Goal: Transaction & Acquisition: Purchase product/service

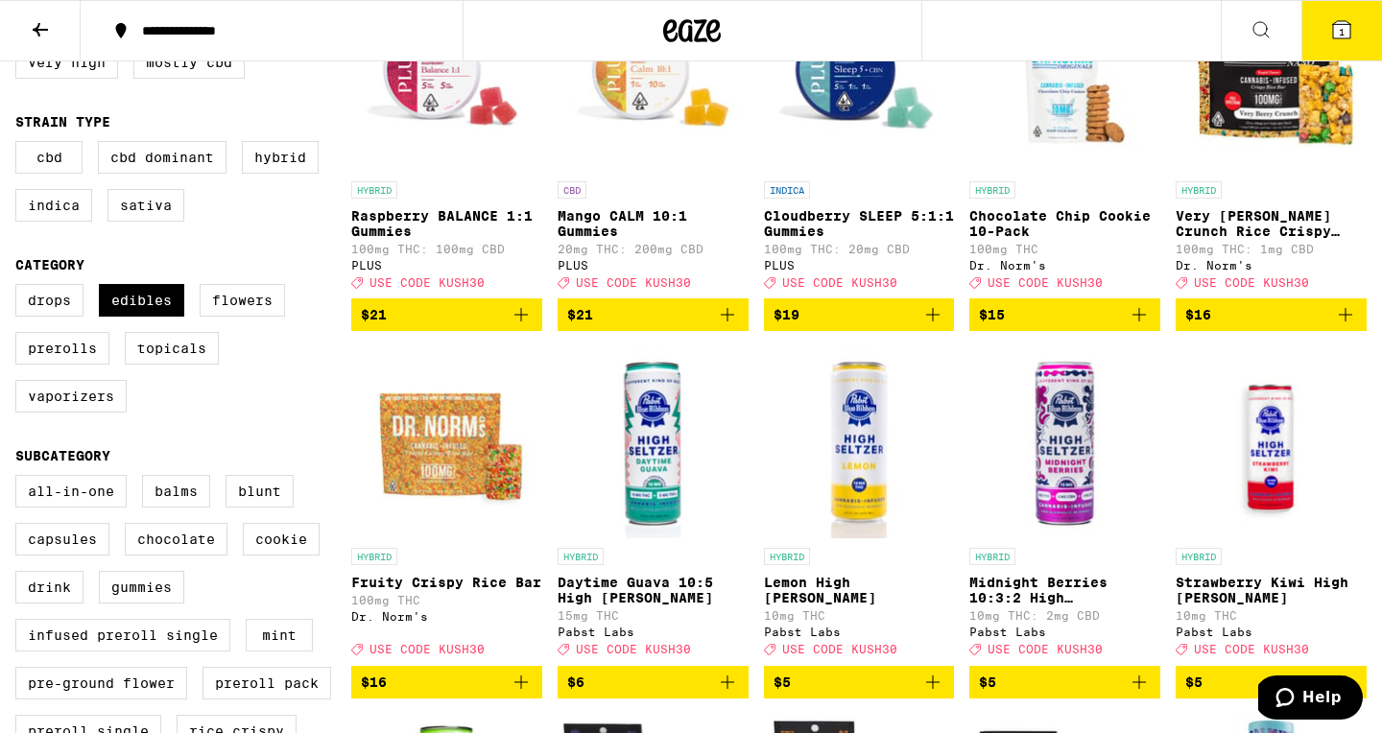
scroll to position [174, 0]
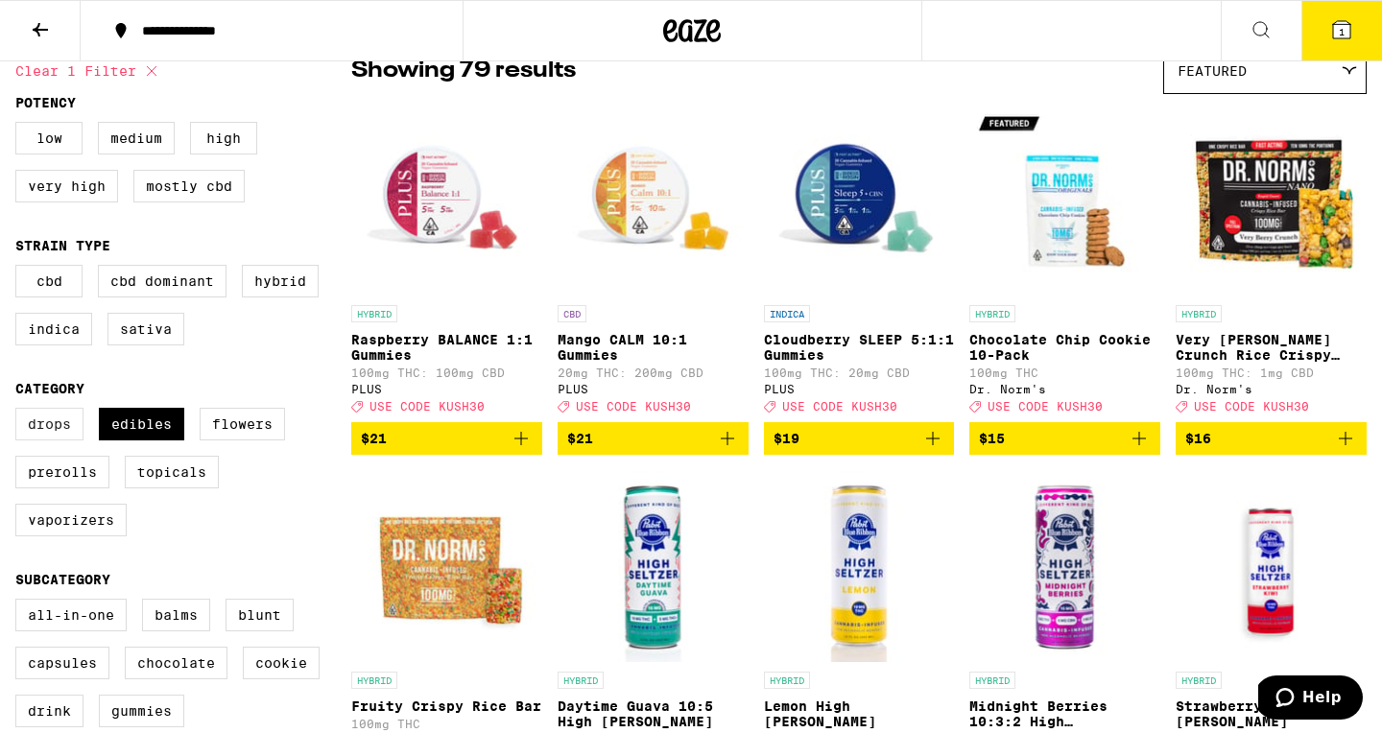
click at [49, 440] on label "Drops" at bounding box center [49, 424] width 68 height 33
click at [20, 412] on input "Drops" at bounding box center [19, 411] width 1 height 1
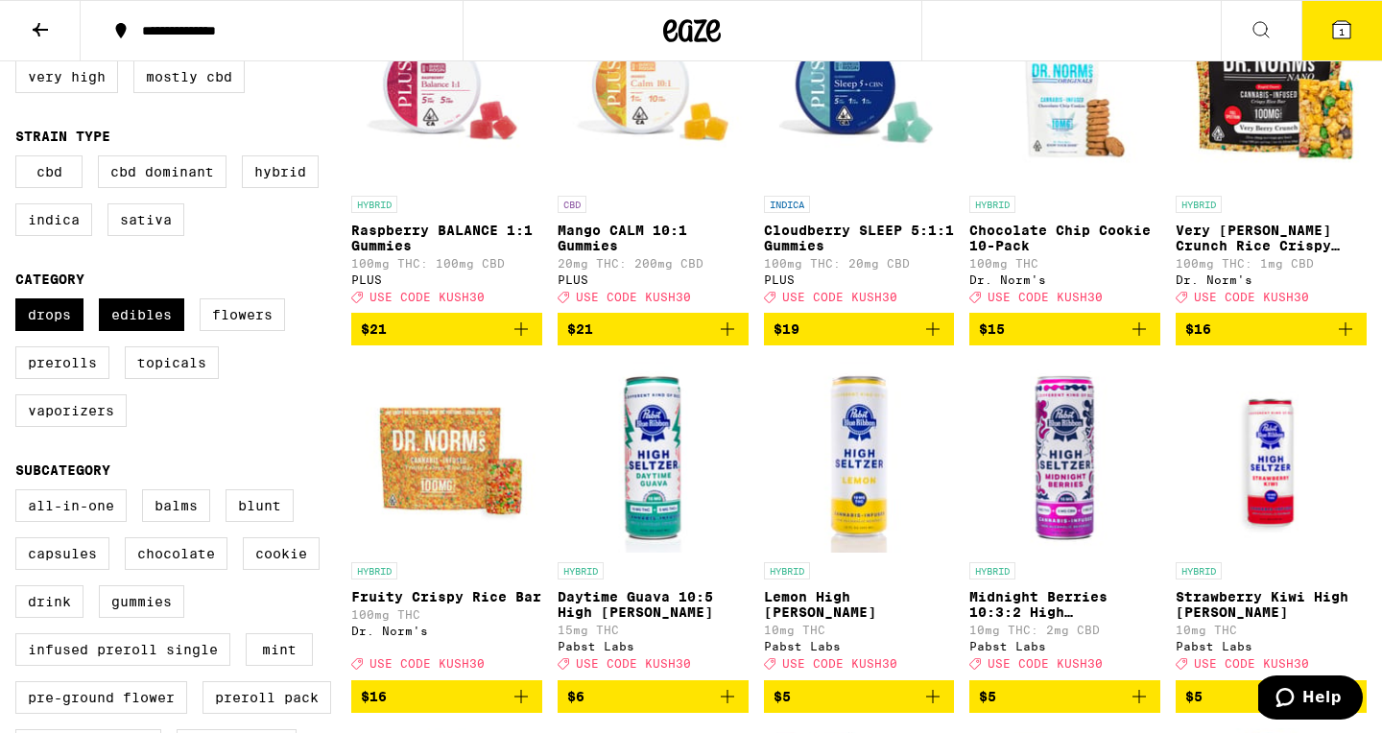
scroll to position [302, 0]
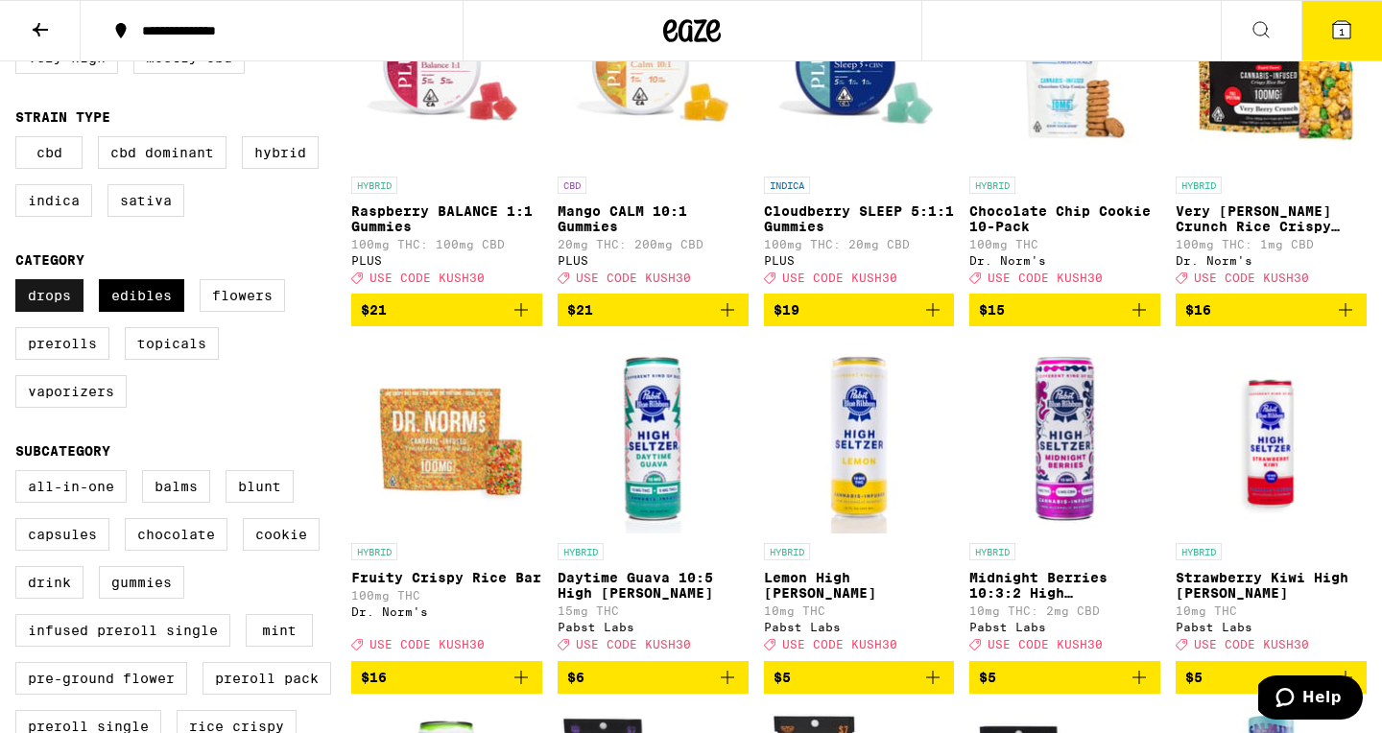
click at [57, 312] on label "Drops" at bounding box center [49, 295] width 68 height 33
click at [20, 283] on input "Drops" at bounding box center [19, 282] width 1 height 1
checkbox input "false"
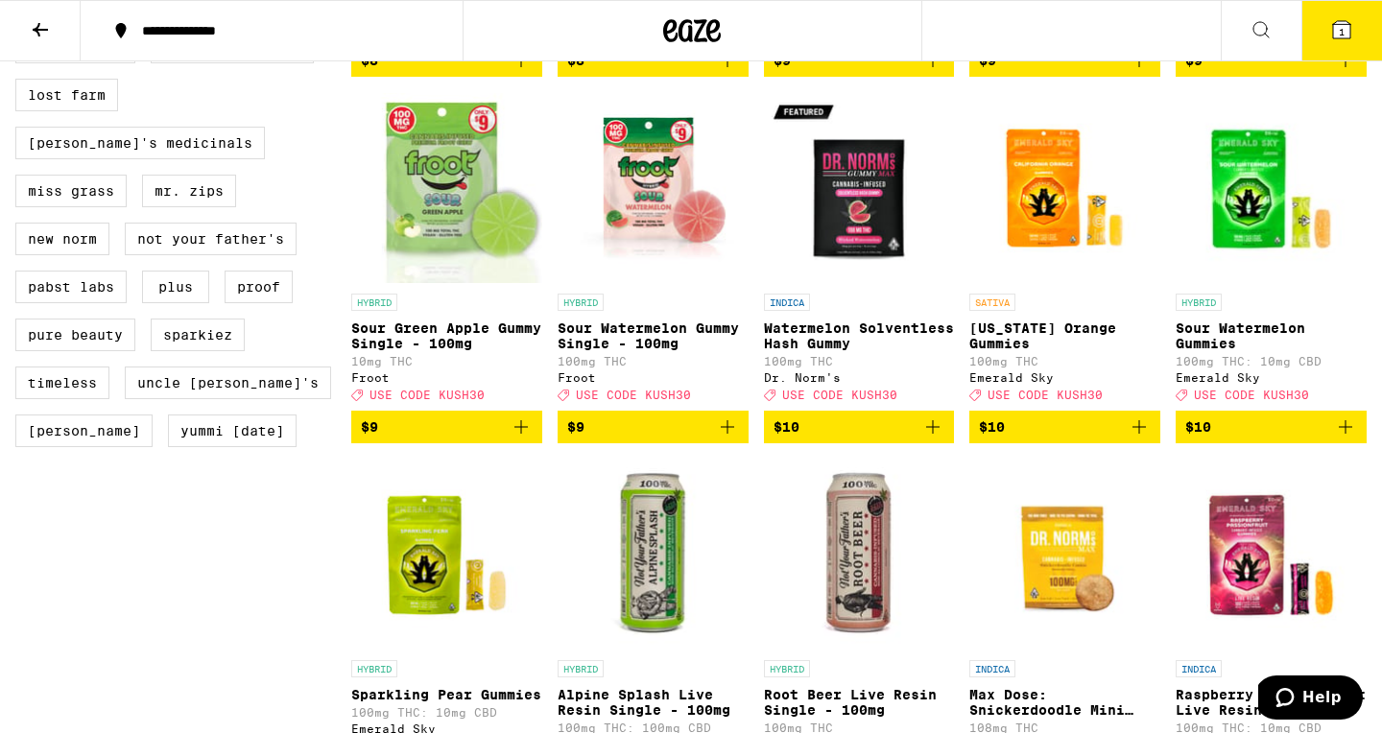
scroll to position [1654, 0]
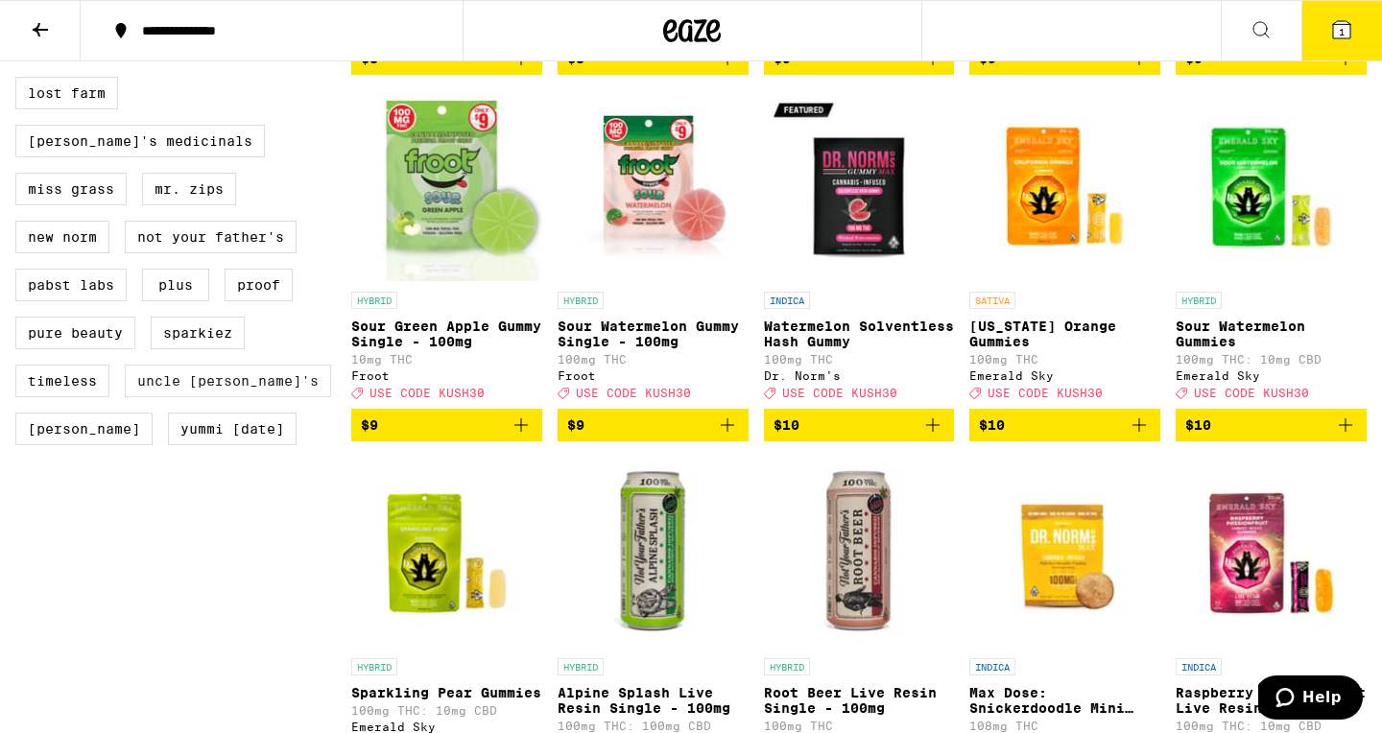
click at [184, 397] on label "Uncle [PERSON_NAME]'s" at bounding box center [228, 381] width 206 height 33
checkbox input "true"
